Goal: Transaction & Acquisition: Purchase product/service

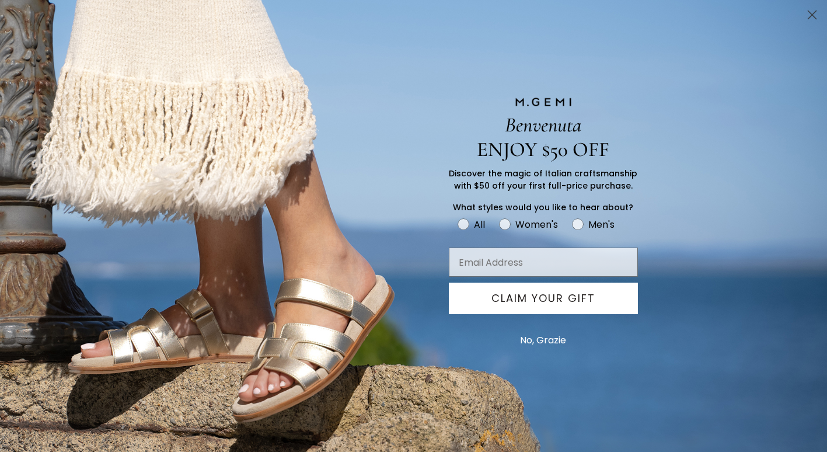
scroll to position [324, 0]
click at [804, 9] on circle "Close dialog" at bounding box center [812, 14] width 19 height 19
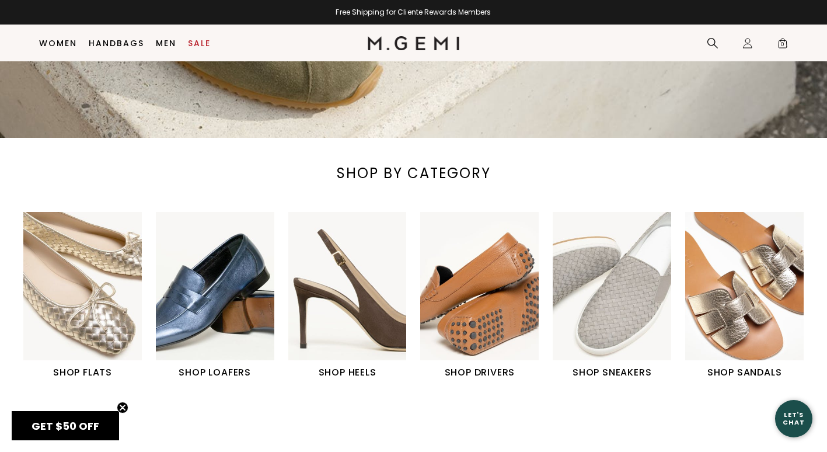
click at [234, 322] on img "2 / 6" at bounding box center [215, 286] width 119 height 148
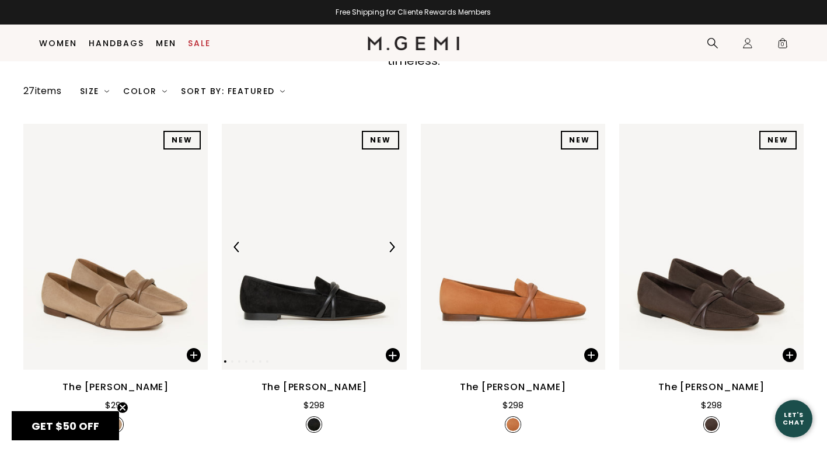
click at [329, 270] on img at bounding box center [314, 247] width 184 height 246
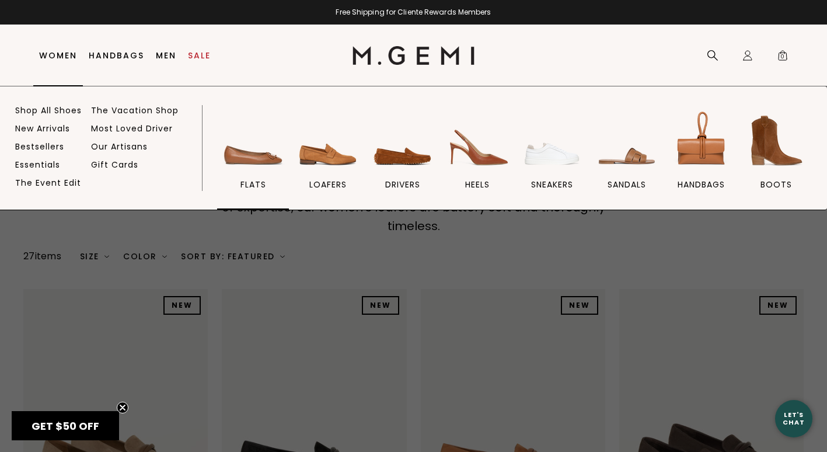
click at [269, 159] on img at bounding box center [253, 140] width 65 height 65
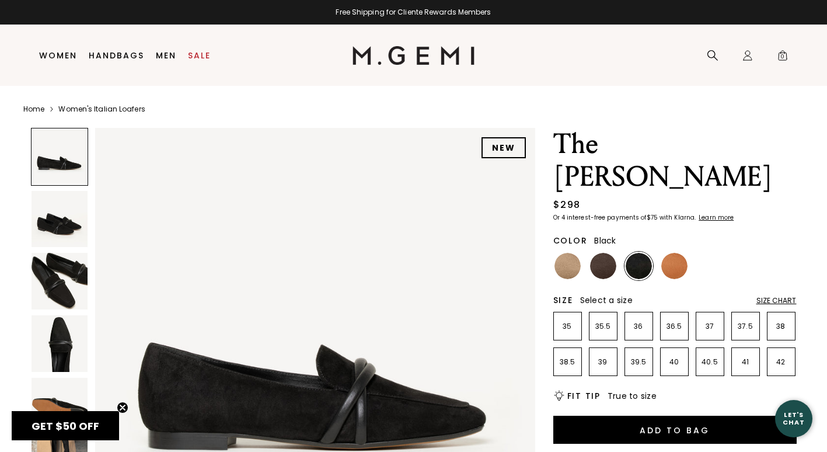
click at [70, 275] on img at bounding box center [60, 281] width 57 height 57
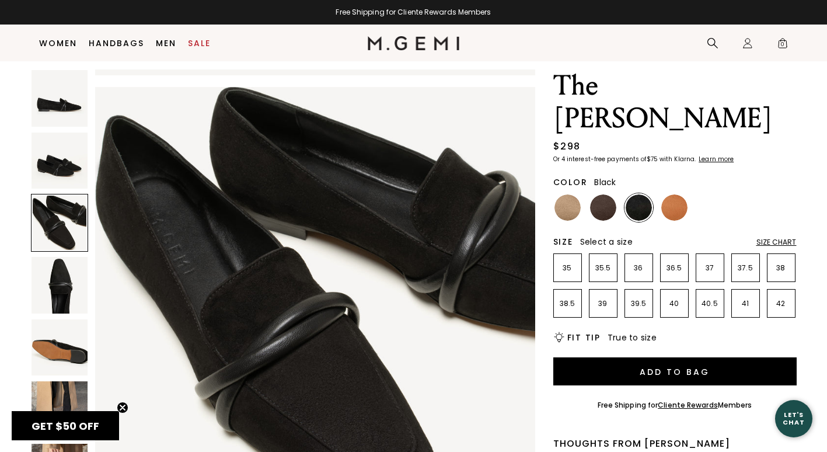
scroll to position [140, 0]
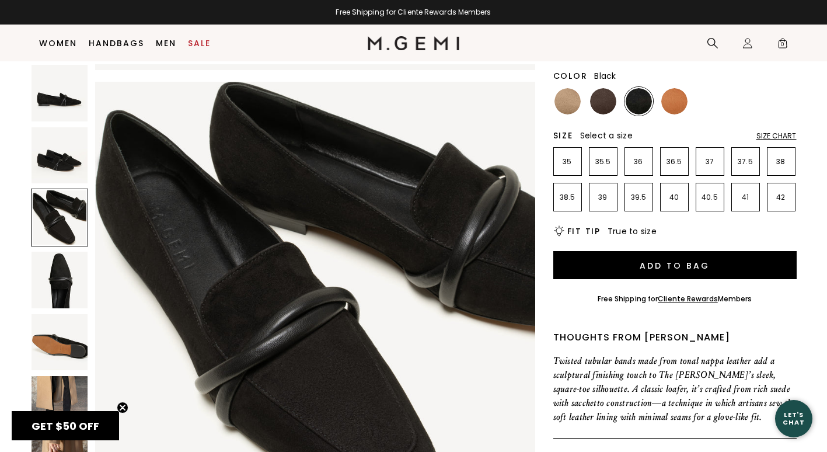
click at [62, 382] on img at bounding box center [60, 404] width 57 height 57
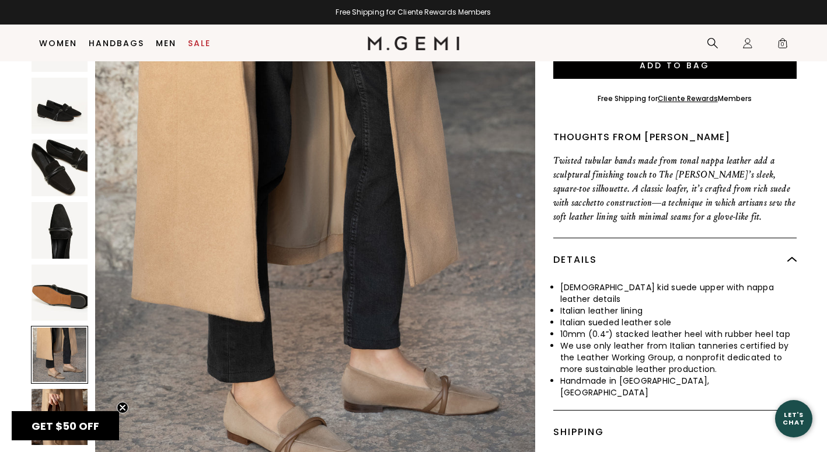
scroll to position [342, 0]
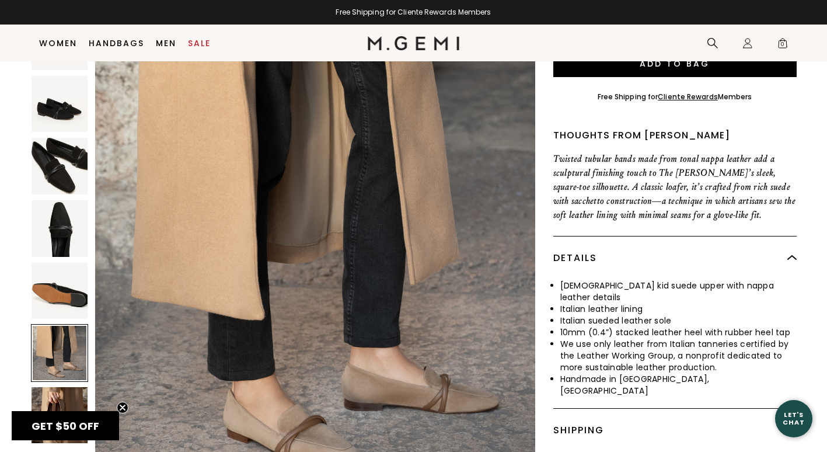
click at [59, 387] on img at bounding box center [60, 415] width 57 height 57
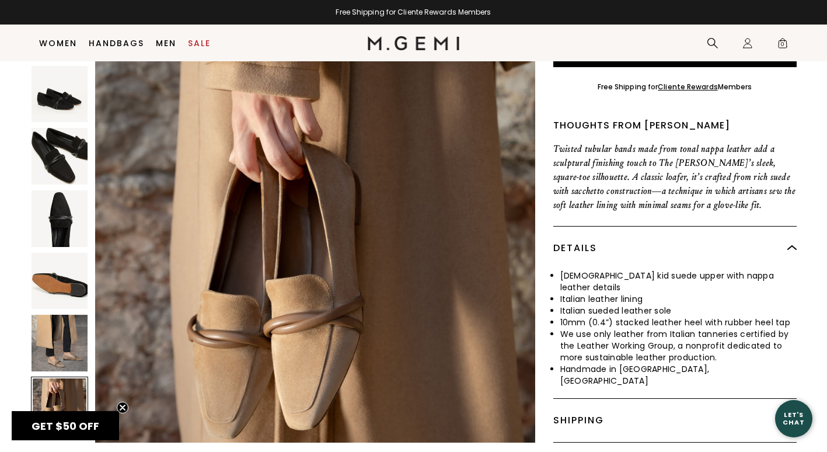
scroll to position [0, 0]
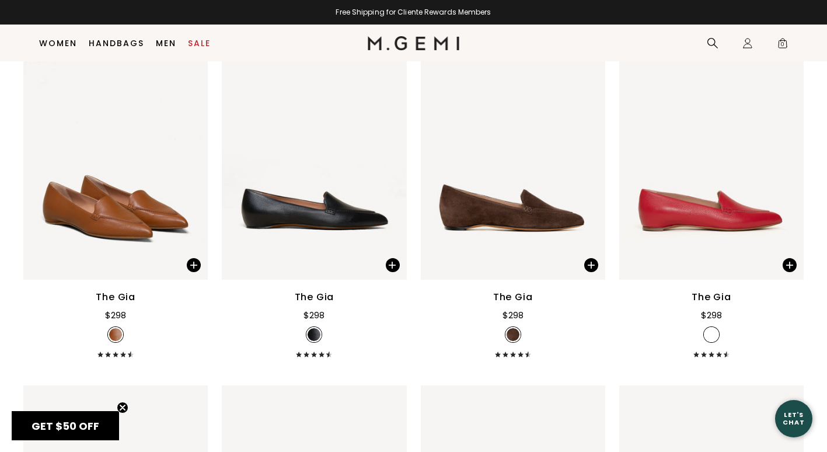
scroll to position [895, 0]
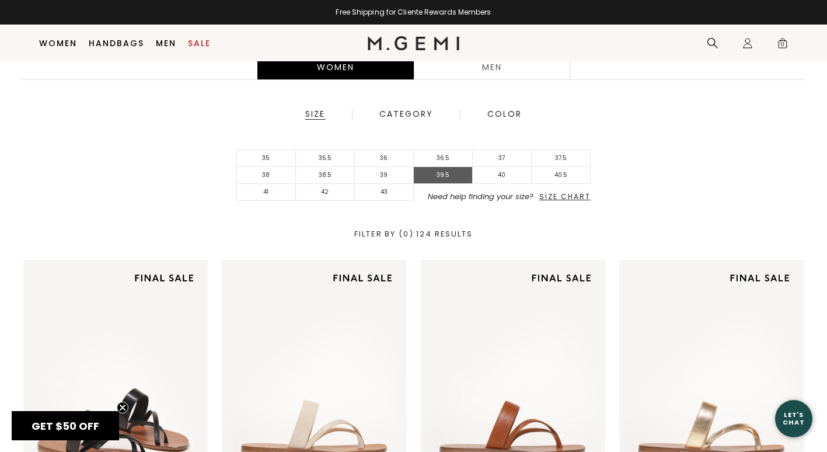
click at [465, 180] on li "39.5" at bounding box center [443, 175] width 59 height 17
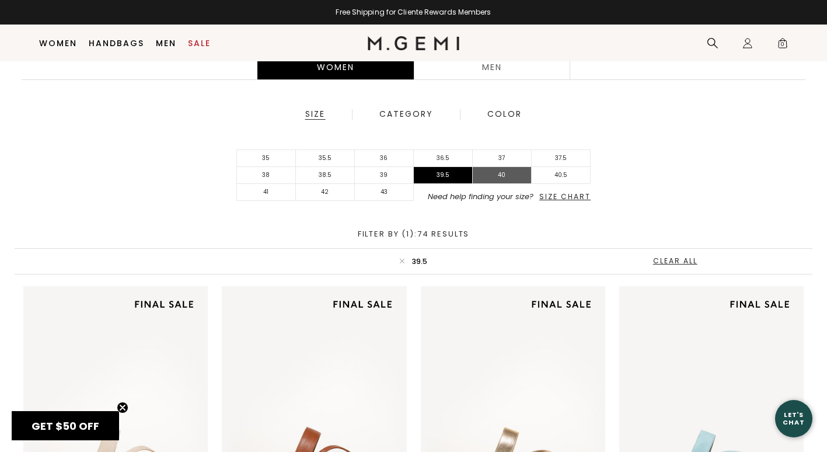
click at [497, 177] on li "40" at bounding box center [502, 175] width 59 height 17
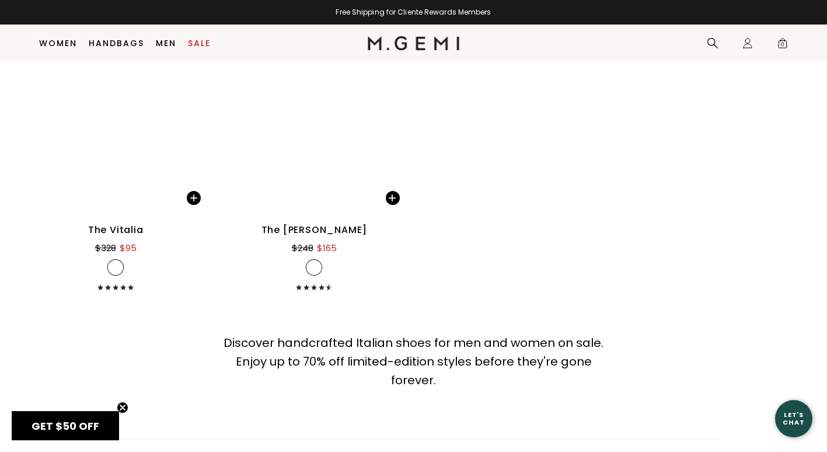
scroll to position [7247, 0]
